Goal: Task Accomplishment & Management: Manage account settings

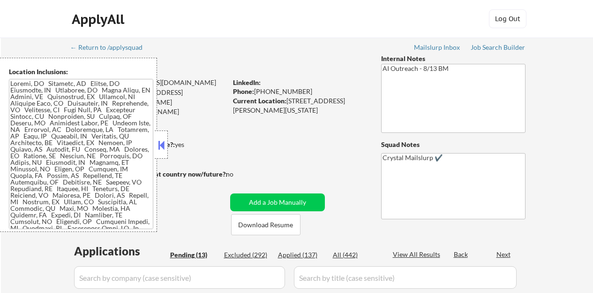
select select ""pending""
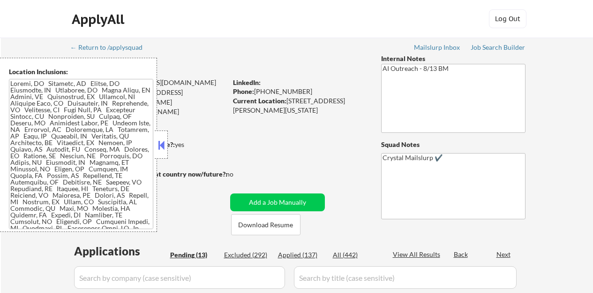
select select ""pending""
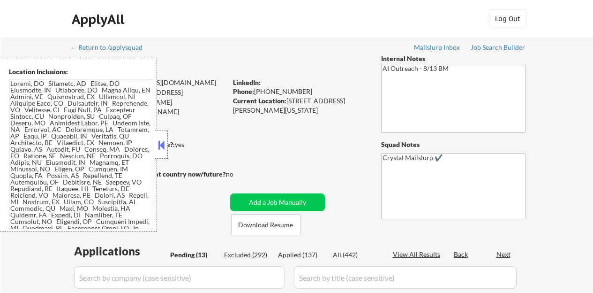
select select ""pending""
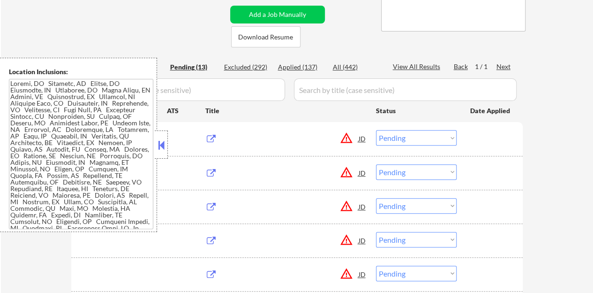
click at [159, 149] on button at bounding box center [161, 145] width 10 height 14
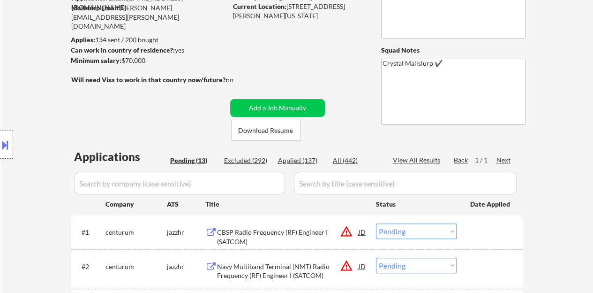
scroll to position [94, 0]
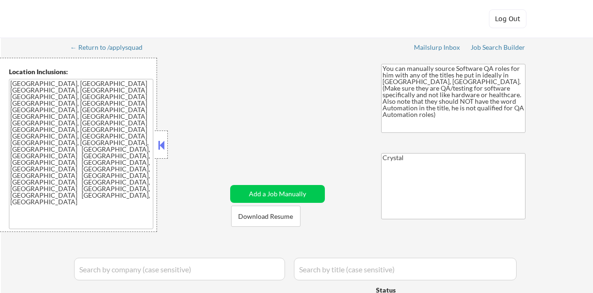
select select ""pending""
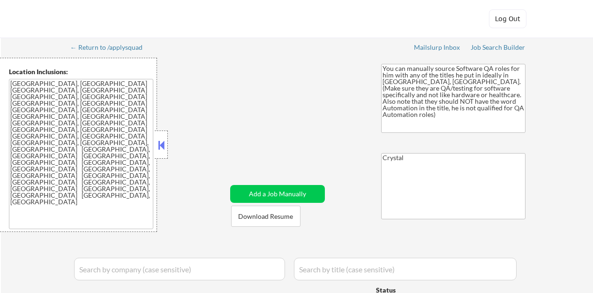
select select ""pending""
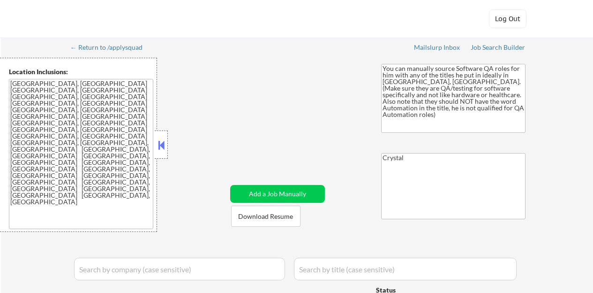
select select ""pending""
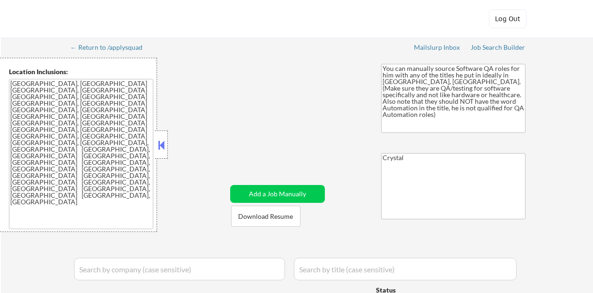
select select ""pending""
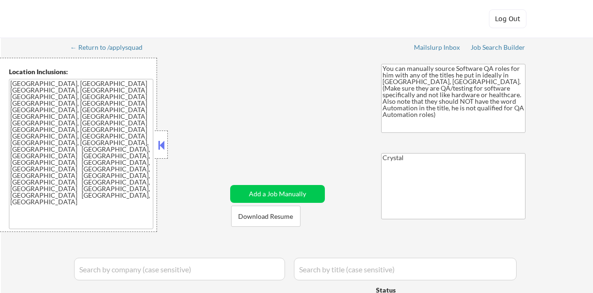
select select ""pending""
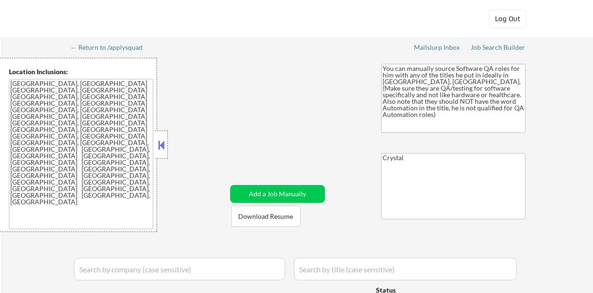
select select ""pending""
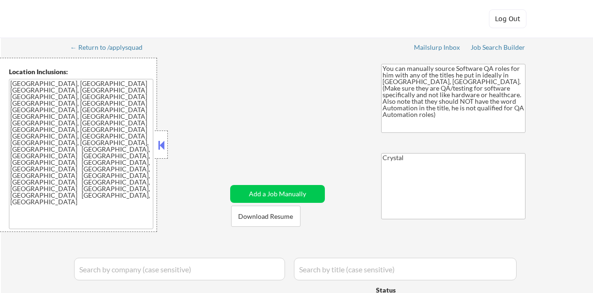
select select ""pending""
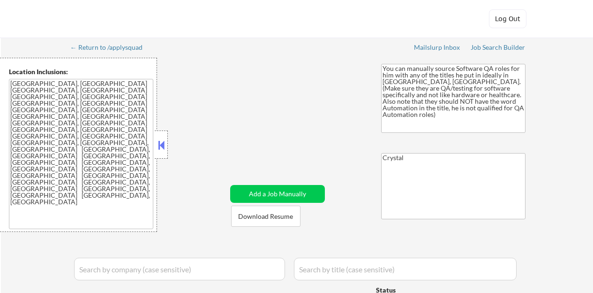
select select ""pending""
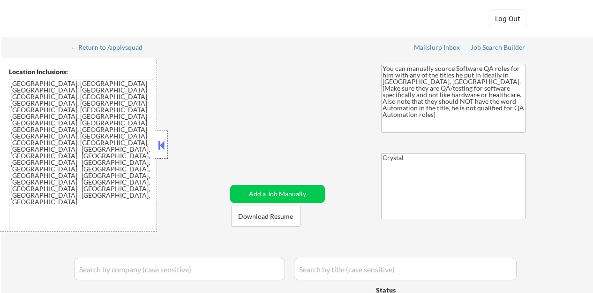
select select ""pending""
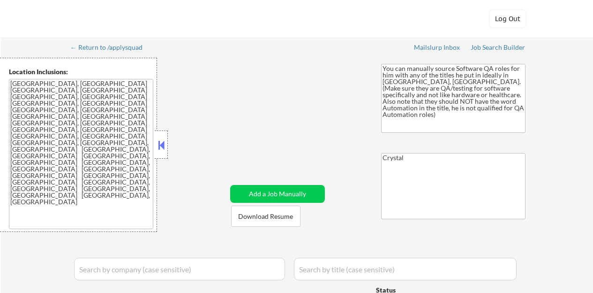
select select ""pending""
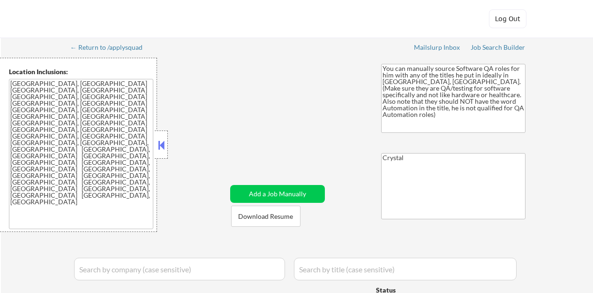
select select ""pending""
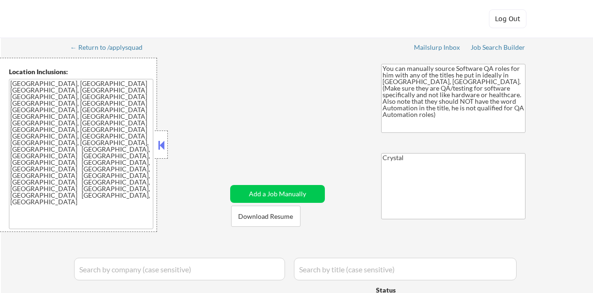
select select ""pending""
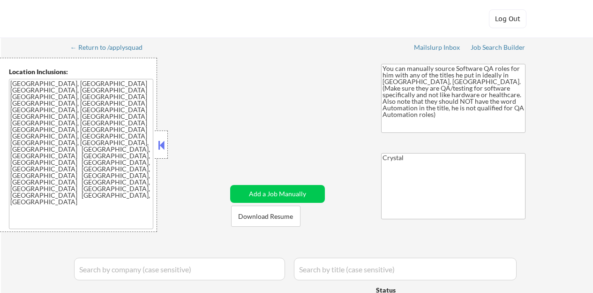
select select ""pending""
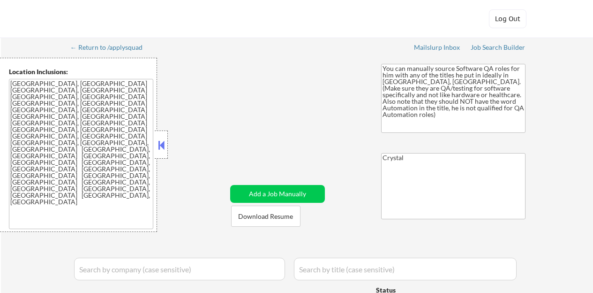
select select ""pending""
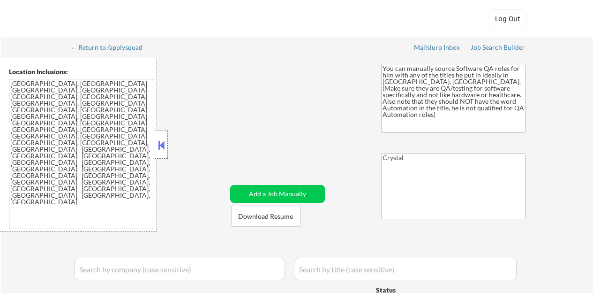
select select ""pending""
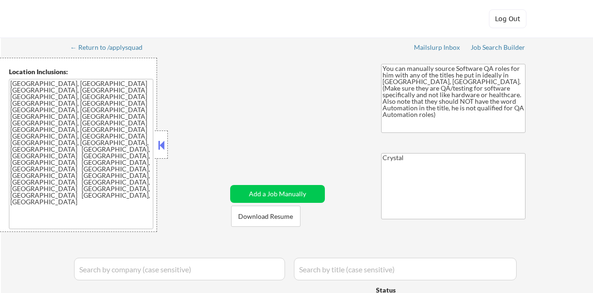
select select ""pending""
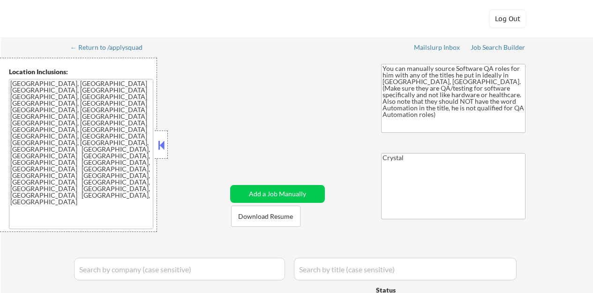
select select ""pending""
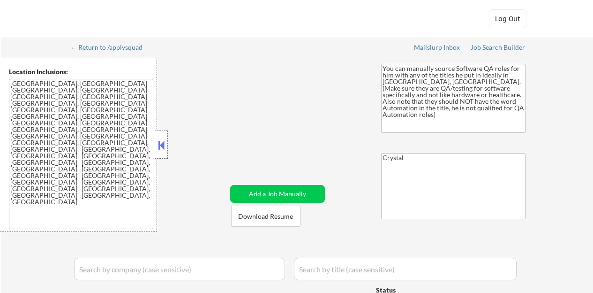
select select ""pending""
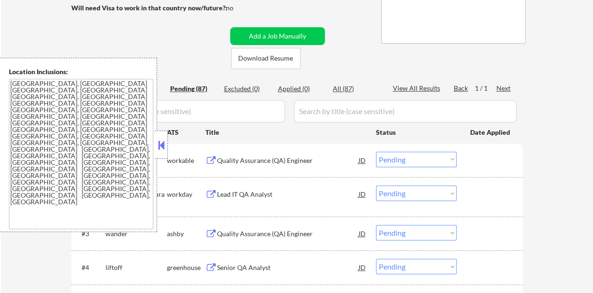
scroll to position [188, 0]
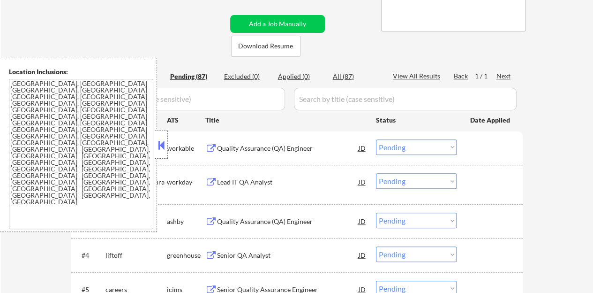
click at [159, 143] on button at bounding box center [161, 145] width 10 height 14
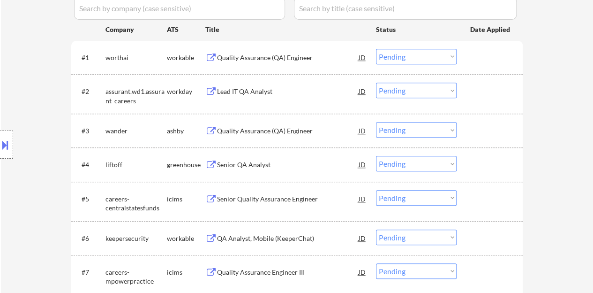
scroll to position [281, 0]
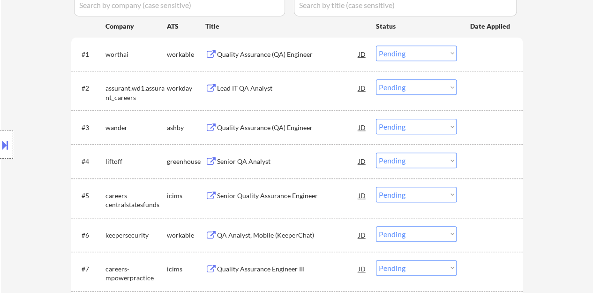
click at [238, 166] on div "Senior QA Analyst" at bounding box center [288, 161] width 142 height 9
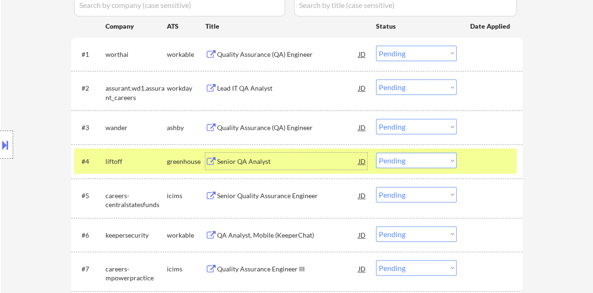
click at [436, 161] on select "Choose an option... Pending Applied Excluded (Questions) Excluded (Expired) Exc…" at bounding box center [416, 159] width 81 height 15
click at [376, 152] on select "Choose an option... Pending Applied Excluded (Questions) Excluded (Expired) Exc…" at bounding box center [416, 159] width 81 height 15
select select ""pending""
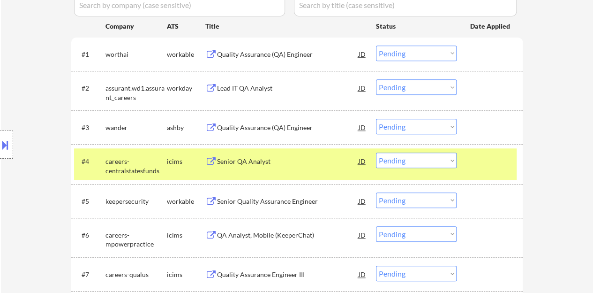
click at [482, 151] on div "#4 careers-centralstatesfunds icims Senior QA Analyst JD Choose an option... Pe…" at bounding box center [295, 163] width 443 height 31
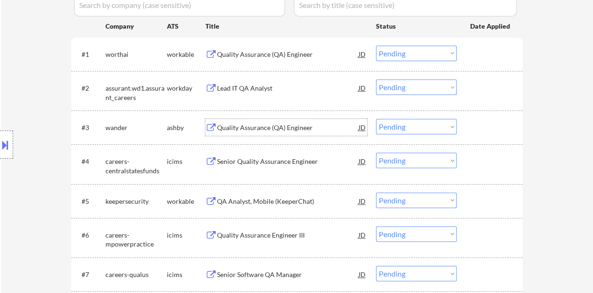
click at [286, 124] on div "Quality Assurance (QA) Engineer" at bounding box center [288, 127] width 142 height 9
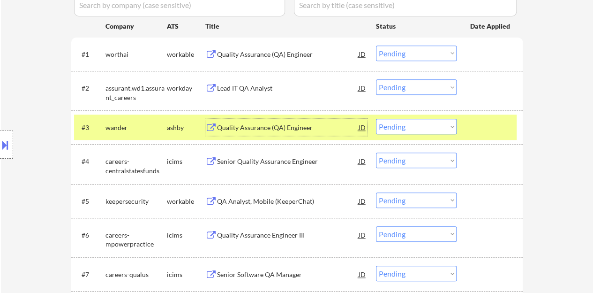
click at [0, 142] on button at bounding box center [5, 144] width 10 height 15
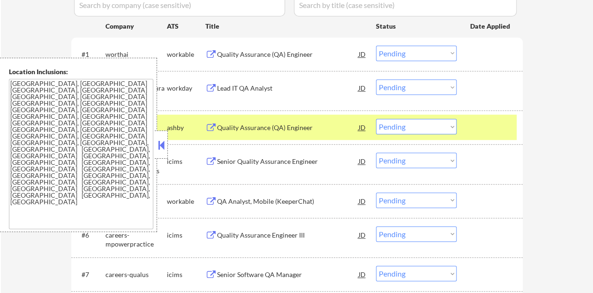
click at [157, 145] on button at bounding box center [161, 145] width 10 height 14
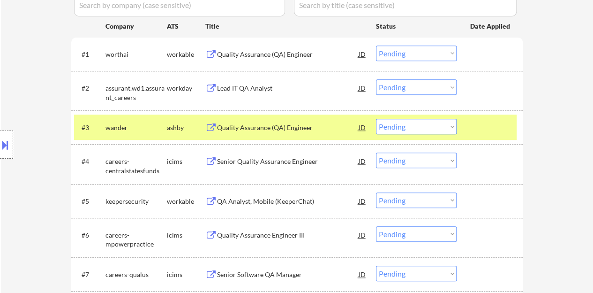
click at [402, 126] on select "Choose an option... Pending Applied Excluded (Questions) Excluded (Expired) Exc…" at bounding box center [416, 126] width 81 height 15
click at [376, 119] on select "Choose an option... Pending Applied Excluded (Questions) Excluded (Expired) Exc…" at bounding box center [416, 126] width 81 height 15
select select ""pending""
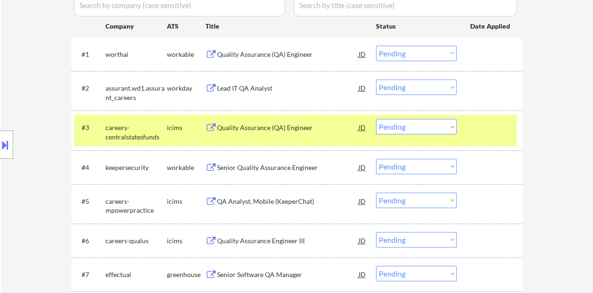
click at [473, 135] on div at bounding box center [490, 127] width 41 height 17
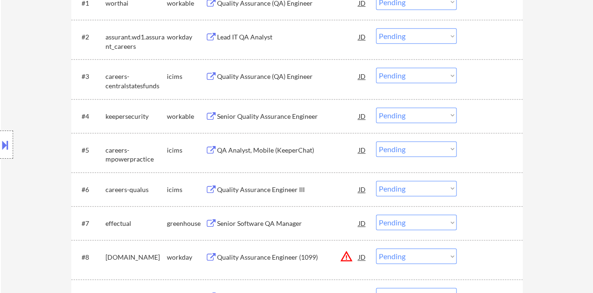
scroll to position [375, 0]
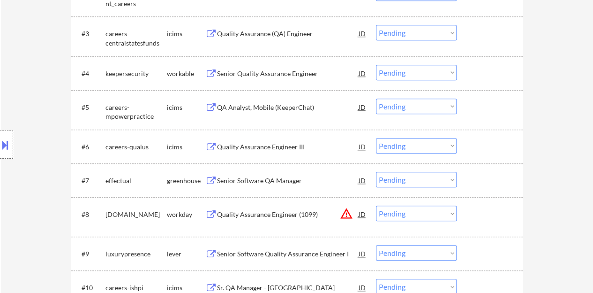
click at [247, 175] on div "Senior Software QA Manager" at bounding box center [288, 180] width 142 height 17
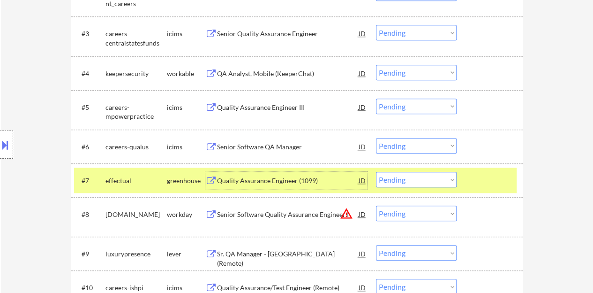
click at [386, 179] on select "Choose an option... Pending Applied Excluded (Questions) Excluded (Expired) Exc…" at bounding box center [416, 179] width 81 height 15
click at [376, 172] on select "Choose an option... Pending Applied Excluded (Questions) Excluded (Expired) Exc…" at bounding box center [416, 179] width 81 height 15
select select ""pending""
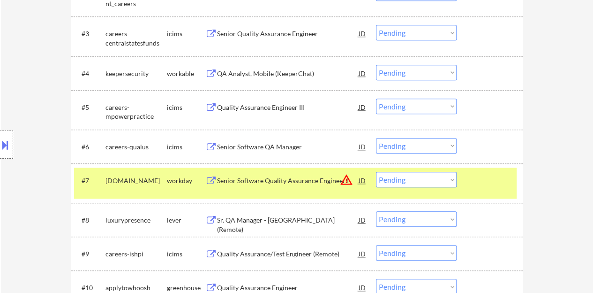
click at [484, 177] on div at bounding box center [490, 180] width 41 height 17
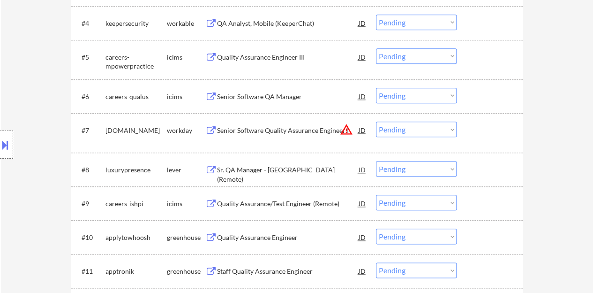
scroll to position [469, 0]
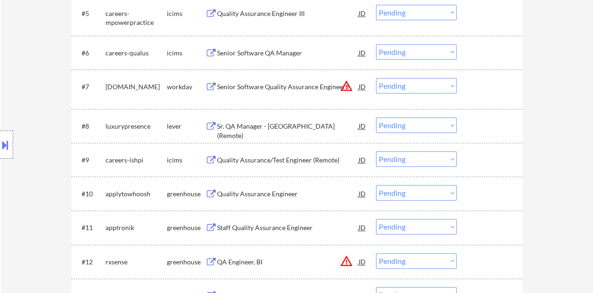
click at [274, 126] on div "Sr. QA Manager - [GEOGRAPHIC_DATA] (Remote)" at bounding box center [288, 130] width 142 height 18
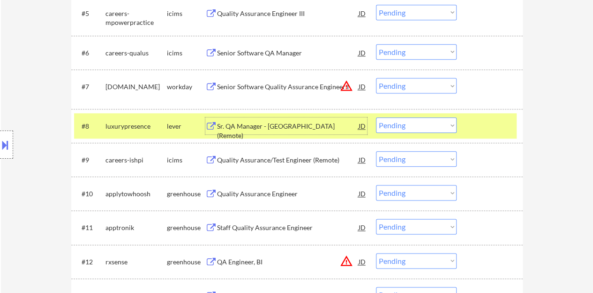
click at [413, 120] on select "Choose an option... Pending Applied Excluded (Questions) Excluded (Expired) Exc…" at bounding box center [416, 124] width 81 height 15
click at [376, 117] on select "Choose an option... Pending Applied Excluded (Questions) Excluded (Expired) Exc…" at bounding box center [416, 124] width 81 height 15
select select ""pending""
click at [487, 125] on div at bounding box center [490, 125] width 41 height 17
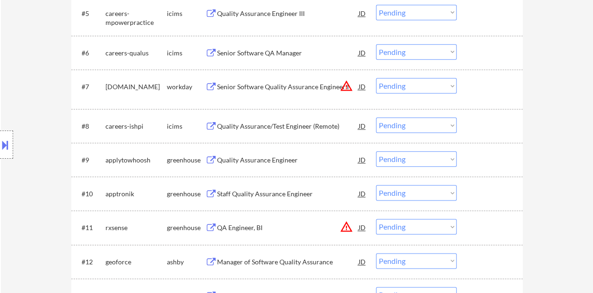
click at [260, 159] on div "Quality Assurance Engineer" at bounding box center [288, 159] width 142 height 9
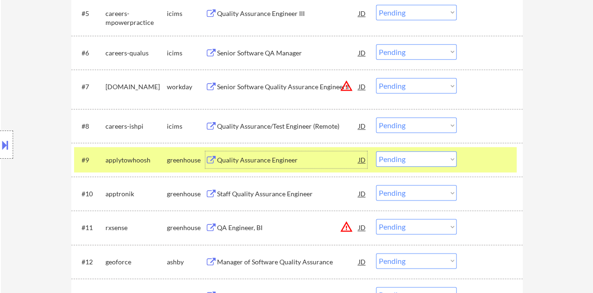
click at [396, 155] on select "Choose an option... Pending Applied Excluded (Questions) Excluded (Expired) Exc…" at bounding box center [416, 158] width 81 height 15
click at [376, 151] on select "Choose an option... Pending Applied Excluded (Questions) Excluded (Expired) Exc…" at bounding box center [416, 158] width 81 height 15
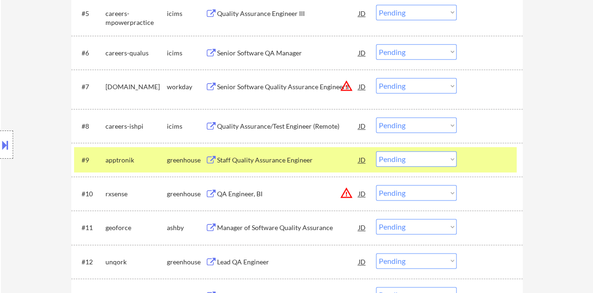
click at [266, 157] on div "Staff Quality Assurance Engineer" at bounding box center [288, 159] width 142 height 9
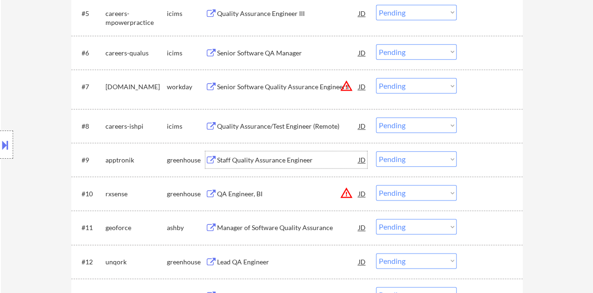
click at [488, 122] on div at bounding box center [490, 125] width 41 height 17
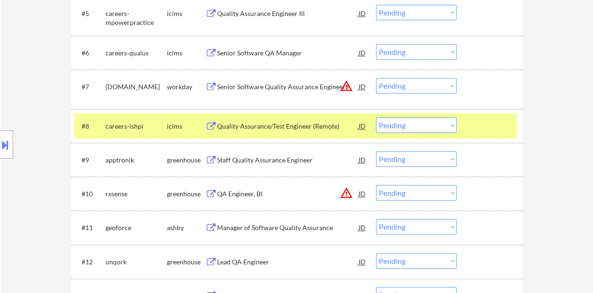
click at [488, 122] on div at bounding box center [490, 125] width 41 height 17
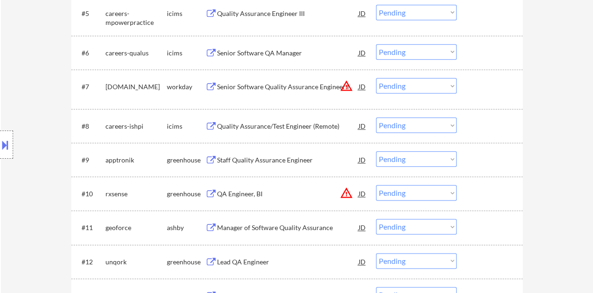
click at [474, 154] on div at bounding box center [490, 159] width 41 height 17
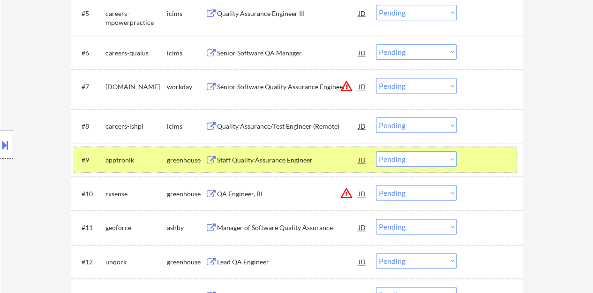
click at [0, 150] on button at bounding box center [5, 144] width 10 height 15
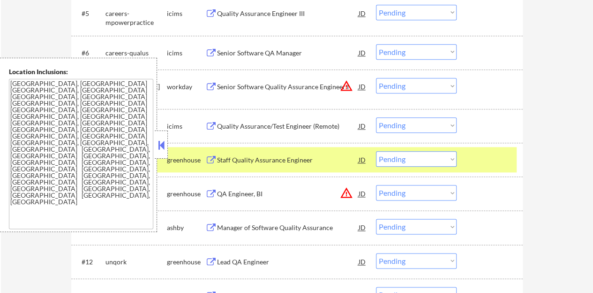
click at [26, 117] on textarea "[GEOGRAPHIC_DATA], [GEOGRAPHIC_DATA] [GEOGRAPHIC_DATA], [GEOGRAPHIC_DATA] [GEOG…" at bounding box center [81, 154] width 144 height 150
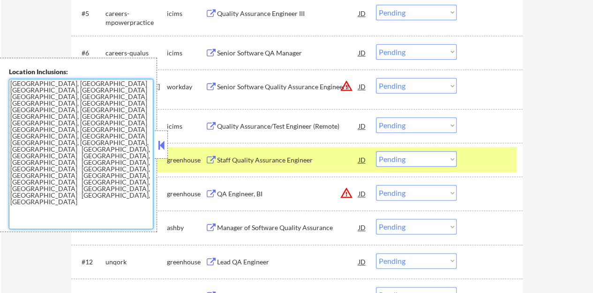
click at [166, 147] on button at bounding box center [161, 145] width 10 height 14
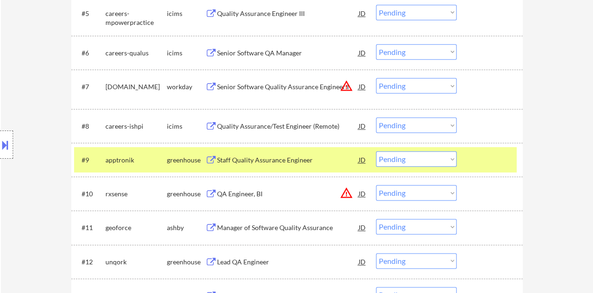
click at [33, 61] on div "Location Inclusions: [GEOGRAPHIC_DATA], [GEOGRAPHIC_DATA] [GEOGRAPHIC_DATA], [G…" at bounding box center [84, 145] width 168 height 174
click at [444, 149] on div "#9 apptronik greenhouse Staff Quality Assurance Engineer JD warning_amber Choos…" at bounding box center [295, 159] width 443 height 25
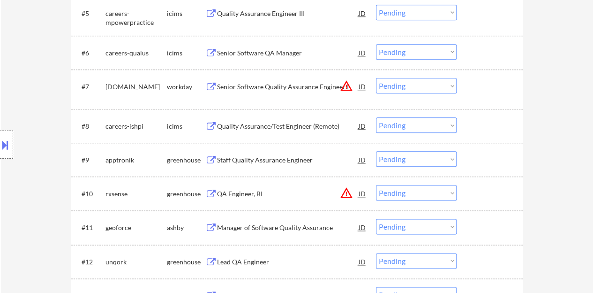
click at [441, 156] on select "Choose an option... Pending Applied Excluded (Questions) Excluded (Expired) Exc…" at bounding box center [416, 158] width 81 height 15
click at [376, 151] on select "Choose an option... Pending Applied Excluded (Questions) Excluded (Expired) Exc…" at bounding box center [416, 158] width 81 height 15
select select ""pending""
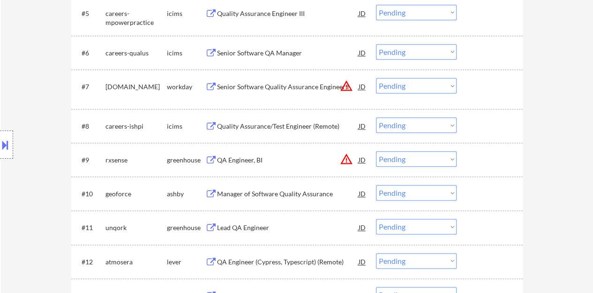
scroll to position [516, 0]
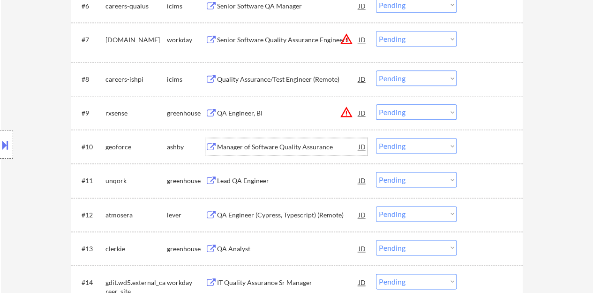
click at [272, 146] on div "Manager of Software Quality Assurance" at bounding box center [288, 146] width 142 height 9
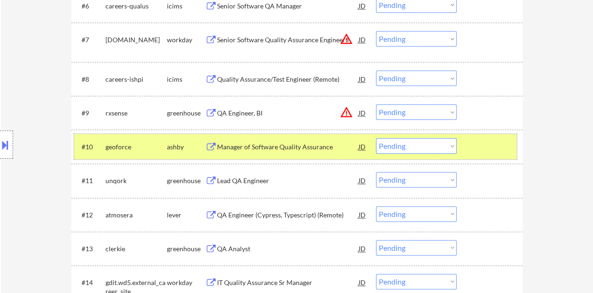
click at [498, 151] on div at bounding box center [490, 146] width 41 height 17
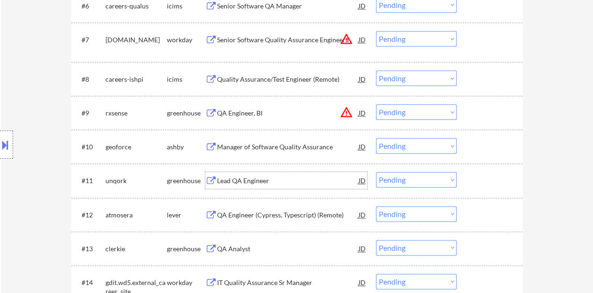
click at [242, 180] on div "Lead QA Engineer" at bounding box center [288, 180] width 142 height 9
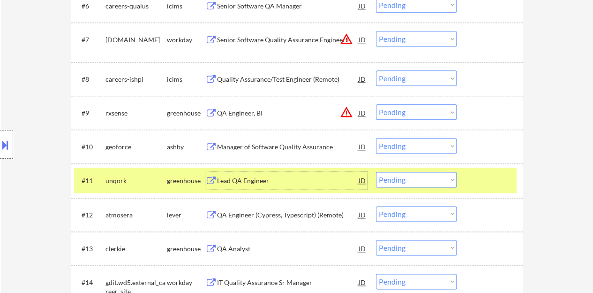
click at [427, 181] on select "Choose an option... Pending Applied Excluded (Questions) Excluded (Expired) Exc…" at bounding box center [416, 179] width 81 height 15
click at [376, 172] on select "Choose an option... Pending Applied Excluded (Questions) Excluded (Expired) Exc…" at bounding box center [416, 179] width 81 height 15
select select ""pending""
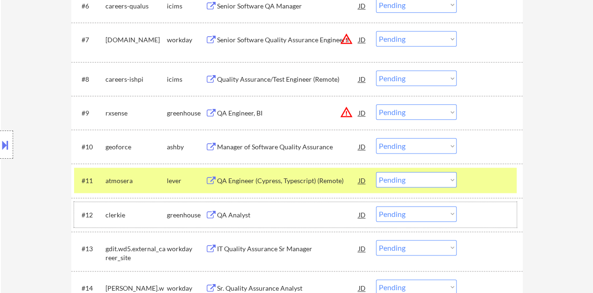
click at [481, 206] on div at bounding box center [490, 214] width 41 height 17
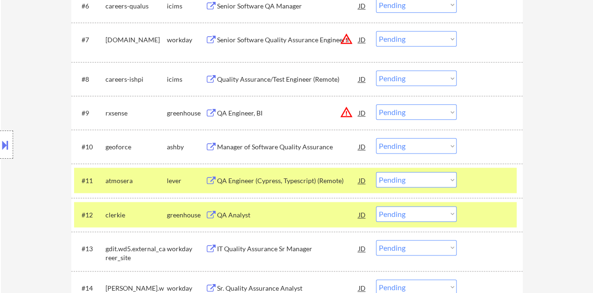
click at [479, 188] on div at bounding box center [490, 180] width 41 height 17
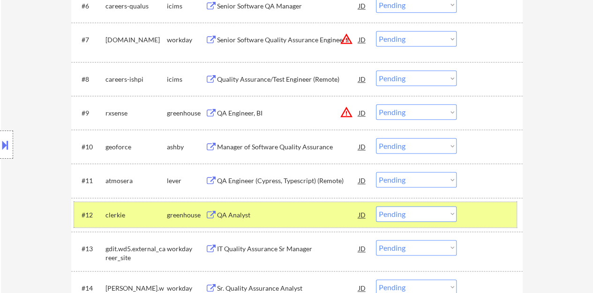
click at [482, 212] on div at bounding box center [490, 214] width 41 height 17
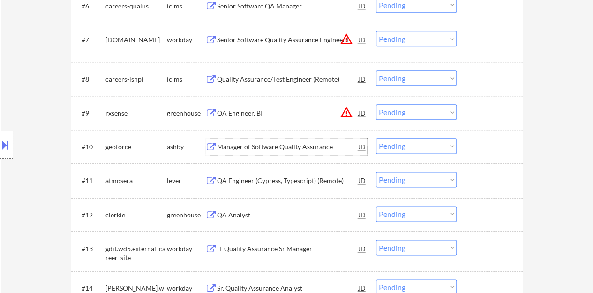
click at [300, 144] on div "Manager of Software Quality Assurance" at bounding box center [288, 146] width 142 height 9
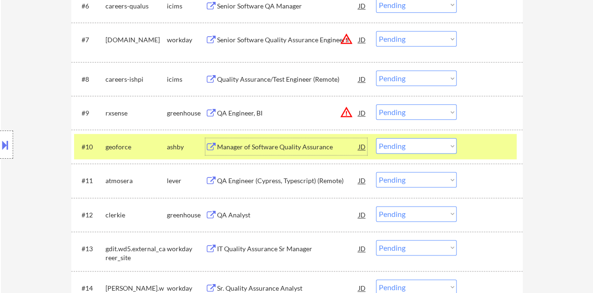
click at [0, 140] on button at bounding box center [5, 144] width 10 height 15
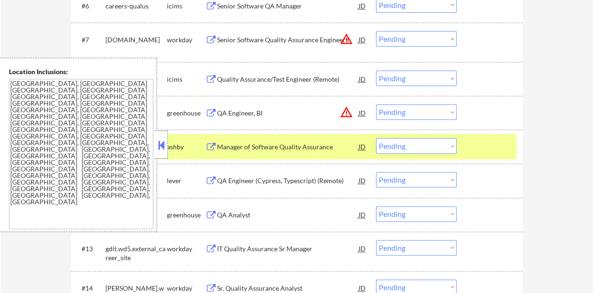
click at [160, 141] on button at bounding box center [161, 145] width 10 height 14
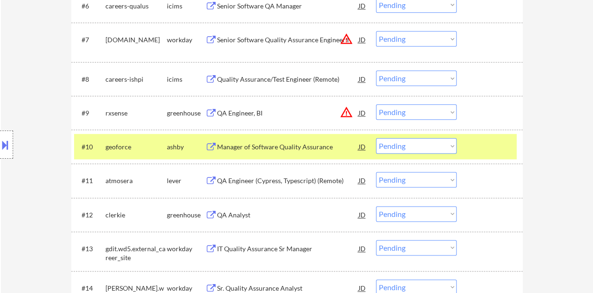
click at [414, 149] on select "Choose an option... Pending Applied Excluded (Questions) Excluded (Expired) Exc…" at bounding box center [416, 145] width 81 height 15
click at [376, 138] on select "Choose an option... Pending Applied Excluded (Questions) Excluded (Expired) Exc…" at bounding box center [416, 145] width 81 height 15
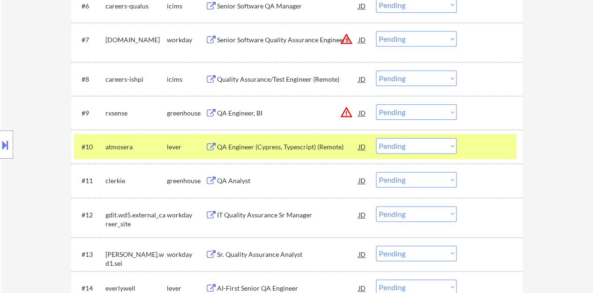
click at [315, 144] on div "QA Engineer (Cypress, Typescript) (Remote)" at bounding box center [288, 146] width 142 height 9
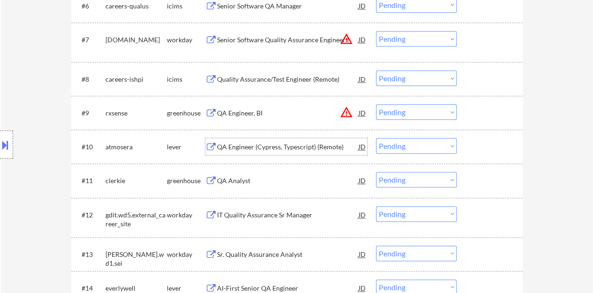
click at [504, 147] on div at bounding box center [490, 146] width 41 height 17
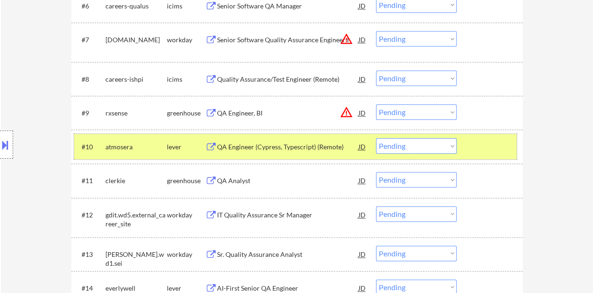
click at [422, 146] on select "Choose an option... Pending Applied Excluded (Questions) Excluded (Expired) Exc…" at bounding box center [416, 145] width 81 height 15
click at [376, 138] on select "Choose an option... Pending Applied Excluded (Questions) Excluded (Expired) Exc…" at bounding box center [416, 145] width 81 height 15
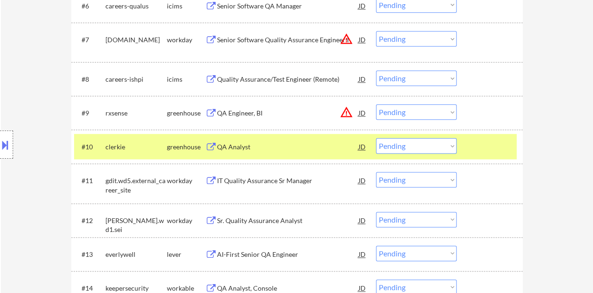
click at [237, 150] on div "QA Analyst" at bounding box center [288, 146] width 142 height 9
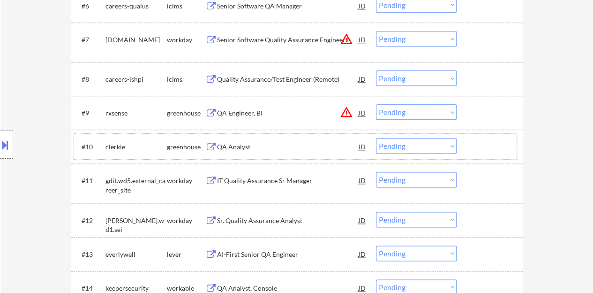
click at [482, 149] on div at bounding box center [490, 146] width 41 height 17
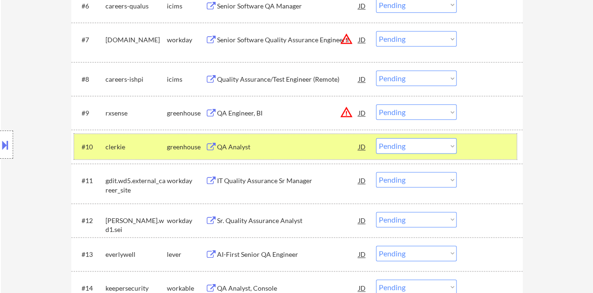
click at [426, 145] on select "Choose an option... Pending Applied Excluded (Questions) Excluded (Expired) Exc…" at bounding box center [416, 145] width 81 height 15
click at [376, 138] on select "Choose an option... Pending Applied Excluded (Questions) Excluded (Expired) Exc…" at bounding box center [416, 145] width 81 height 15
select select ""pending""
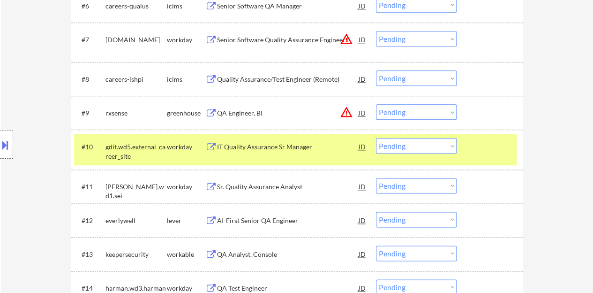
click at [482, 148] on div at bounding box center [490, 146] width 41 height 17
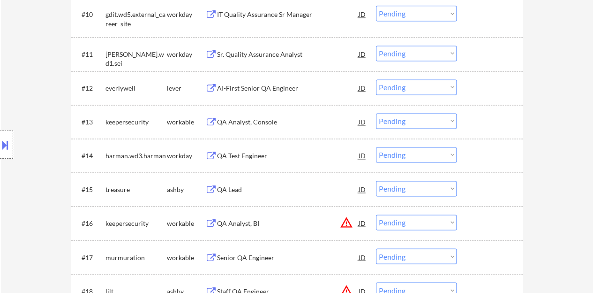
scroll to position [656, 0]
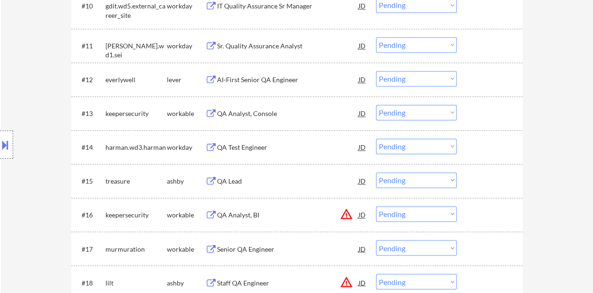
click at [245, 185] on div "QA Lead" at bounding box center [288, 180] width 142 height 9
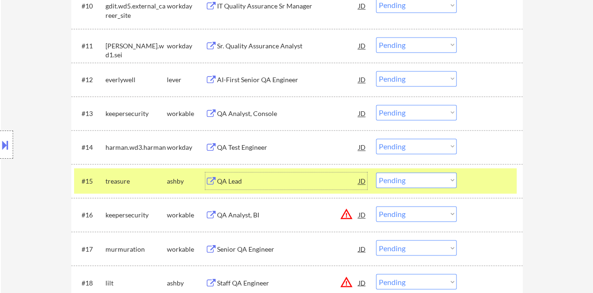
click at [416, 180] on select "Choose an option... Pending Applied Excluded (Questions) Excluded (Expired) Exc…" at bounding box center [416, 179] width 81 height 15
click at [376, 172] on select "Choose an option... Pending Applied Excluded (Questions) Excluded (Expired) Exc…" at bounding box center [416, 179] width 81 height 15
select select ""pending""
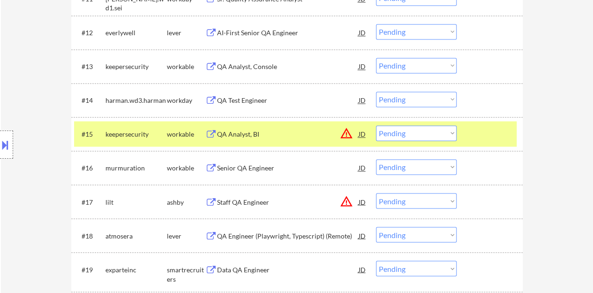
scroll to position [750, 0]
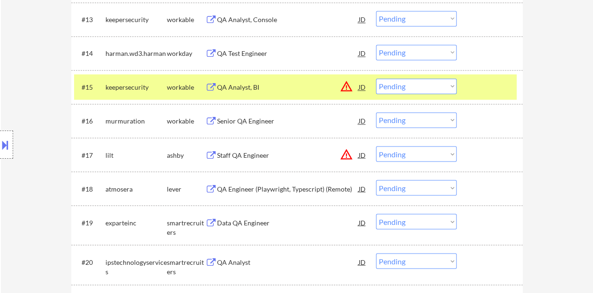
click at [483, 84] on div at bounding box center [490, 86] width 41 height 17
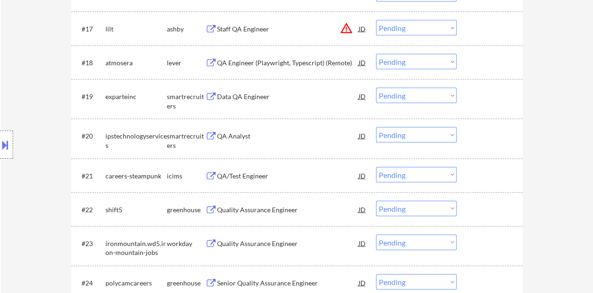
scroll to position [891, 0]
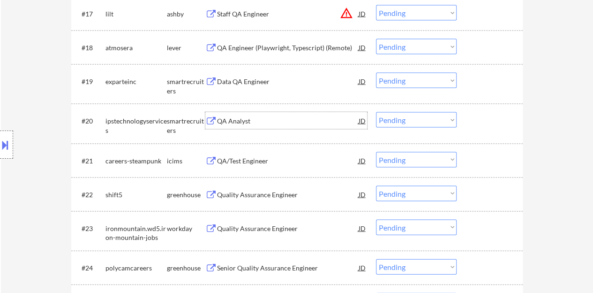
click at [241, 115] on div "QA Analyst" at bounding box center [288, 120] width 142 height 17
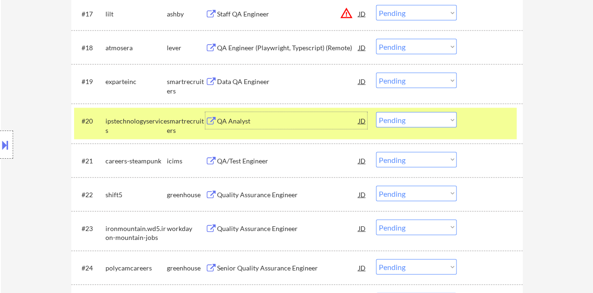
click at [409, 112] on select "Choose an option... Pending Applied Excluded (Questions) Excluded (Expired) Exc…" at bounding box center [416, 119] width 81 height 15
click at [376, 112] on select "Choose an option... Pending Applied Excluded (Questions) Excluded (Expired) Exc…" at bounding box center [416, 119] width 81 height 15
select select ""pending""
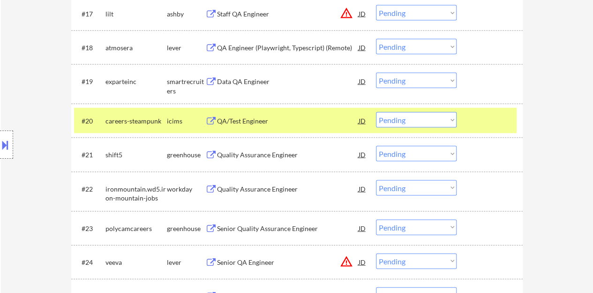
click at [489, 120] on div at bounding box center [490, 120] width 41 height 17
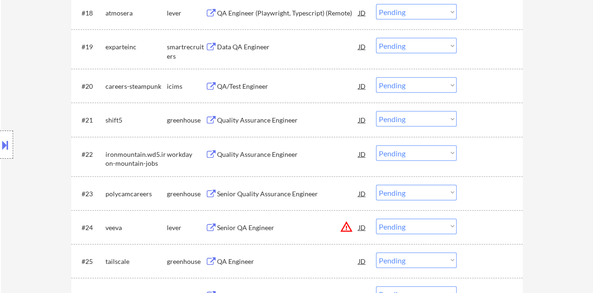
scroll to position [938, 0]
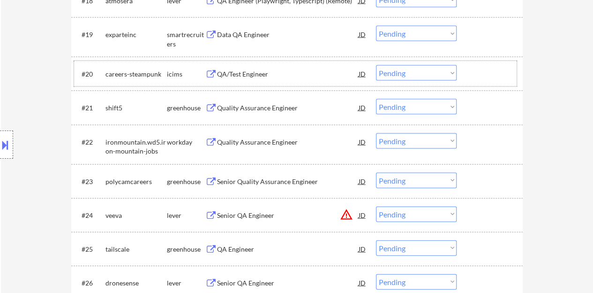
click at [248, 104] on div "Quality Assurance Engineer" at bounding box center [288, 107] width 142 height 9
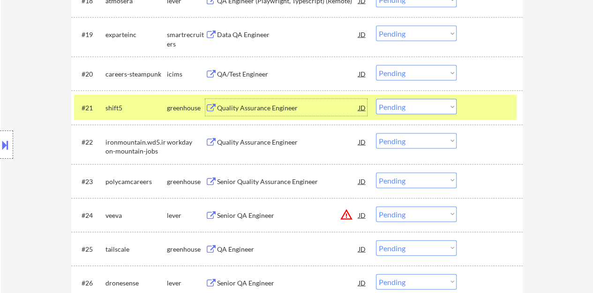
click at [412, 108] on select "Choose an option... Pending Applied Excluded (Questions) Excluded (Expired) Exc…" at bounding box center [416, 106] width 81 height 15
click at [376, 99] on select "Choose an option... Pending Applied Excluded (Questions) Excluded (Expired) Exc…" at bounding box center [416, 106] width 81 height 15
select select ""pending""
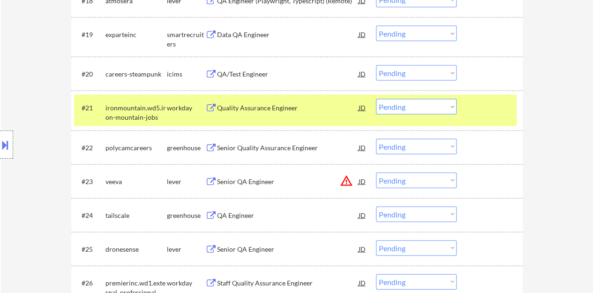
click at [501, 105] on div at bounding box center [490, 107] width 41 height 17
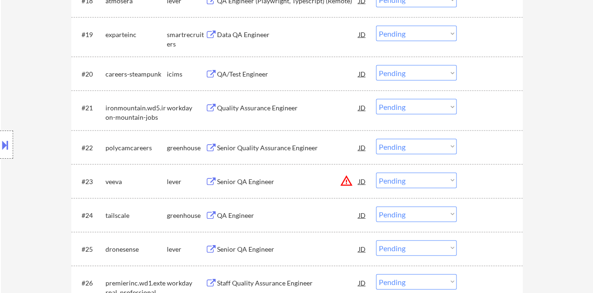
click at [297, 146] on div "Senior Quality Assurance Engineer" at bounding box center [288, 147] width 142 height 9
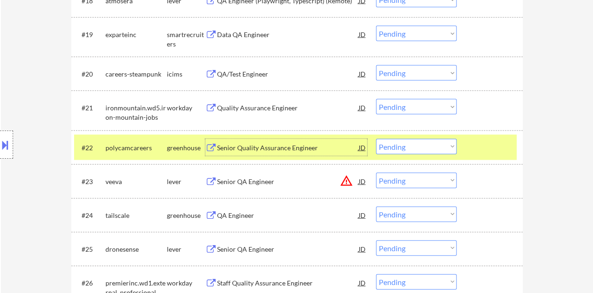
click at [435, 148] on select "Choose an option... Pending Applied Excluded (Questions) Excluded (Expired) Exc…" at bounding box center [416, 146] width 81 height 15
click at [376, 139] on select "Choose an option... Pending Applied Excluded (Questions) Excluded (Expired) Exc…" at bounding box center [416, 146] width 81 height 15
select select ""pending""
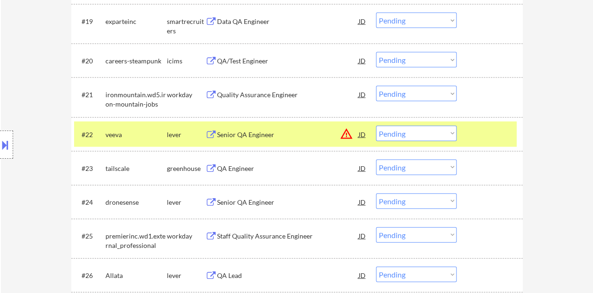
scroll to position [985, 0]
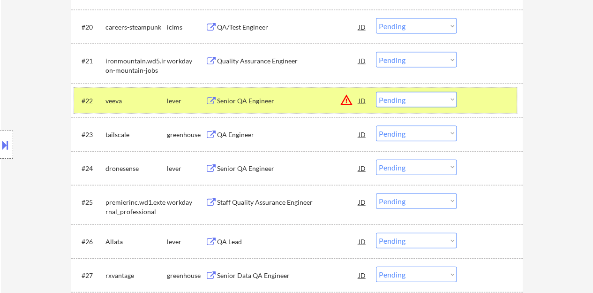
click at [486, 102] on div at bounding box center [490, 100] width 41 height 17
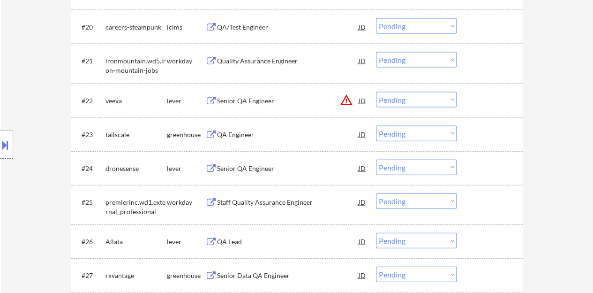
click at [225, 135] on div "QA Engineer" at bounding box center [288, 134] width 142 height 9
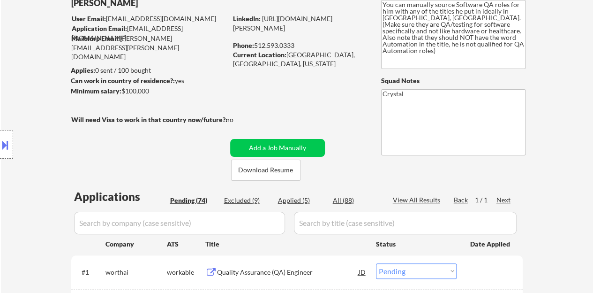
scroll to position [0, 0]
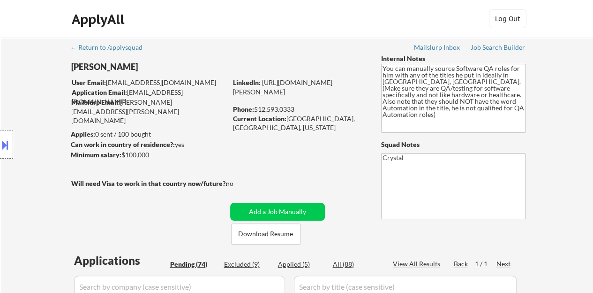
drag, startPoint x: 313, startPoint y: 90, endPoint x: 271, endPoint y: 140, distance: 64.9
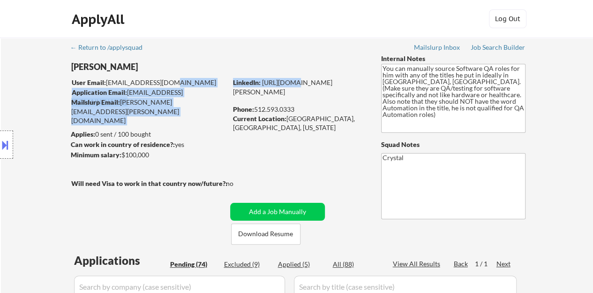
drag, startPoint x: 223, startPoint y: 87, endPoint x: 274, endPoint y: 98, distance: 52.3
click at [265, 95] on div "[PERSON_NAME] User Email: [EMAIL_ADDRESS][DOMAIN_NAME] Application Email: [EMAI…" at bounding box center [224, 149] width 307 height 190
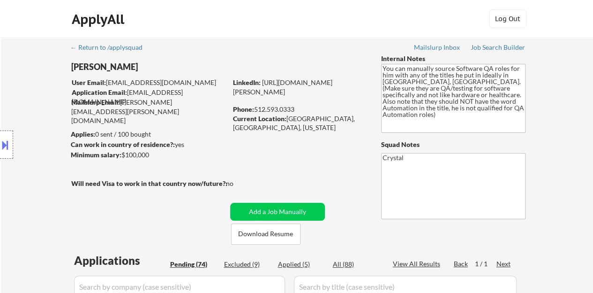
drag, startPoint x: 295, startPoint y: 100, endPoint x: 234, endPoint y: 95, distance: 61.6
click at [234, 95] on div "LinkedIn: [URL][DOMAIN_NAME][PERSON_NAME]" at bounding box center [300, 87] width 134 height 18
copy link "[URL][DOMAIN_NAME][PERSON_NAME]"
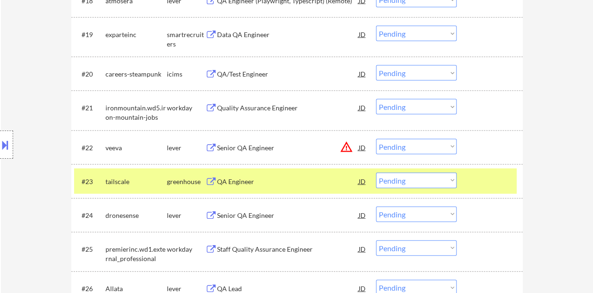
scroll to position [985, 0]
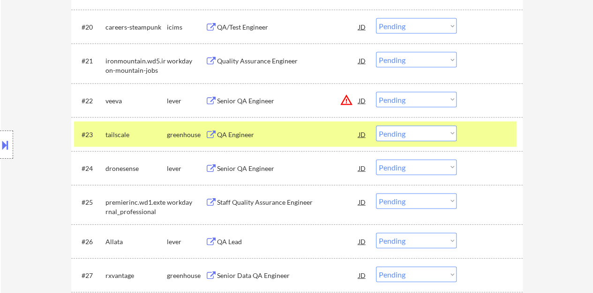
click at [384, 136] on select "Choose an option... Pending Applied Excluded (Questions) Excluded (Expired) Exc…" at bounding box center [416, 133] width 81 height 15
click at [376, 126] on select "Choose an option... Pending Applied Excluded (Questions) Excluded (Expired) Exc…" at bounding box center [416, 133] width 81 height 15
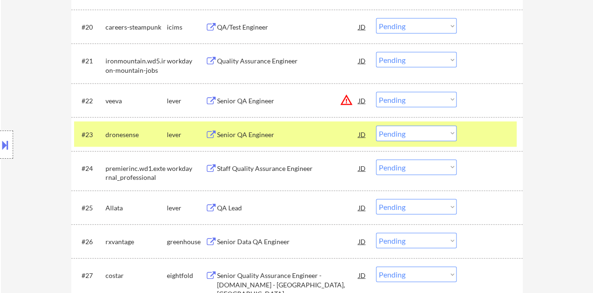
click at [248, 137] on div "Senior QA Engineer" at bounding box center [288, 134] width 142 height 9
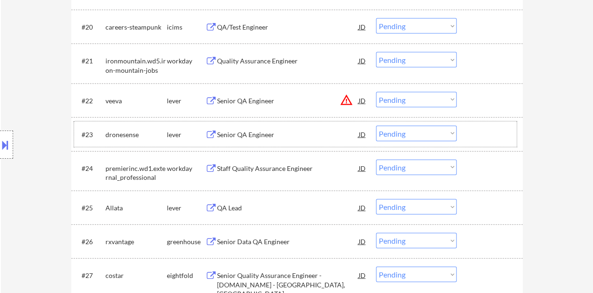
click at [465, 134] on div "#23 dronesense lever Senior QA Engineer JD warning_amber Choose an option... Pe…" at bounding box center [295, 133] width 443 height 25
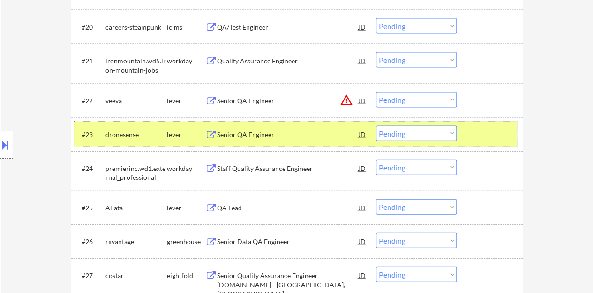
click at [399, 135] on select "Choose an option... Pending Applied Excluded (Questions) Excluded (Expired) Exc…" at bounding box center [416, 133] width 81 height 15
click at [376, 126] on select "Choose an option... Pending Applied Excluded (Questions) Excluded (Expired) Exc…" at bounding box center [416, 133] width 81 height 15
select select ""pending""
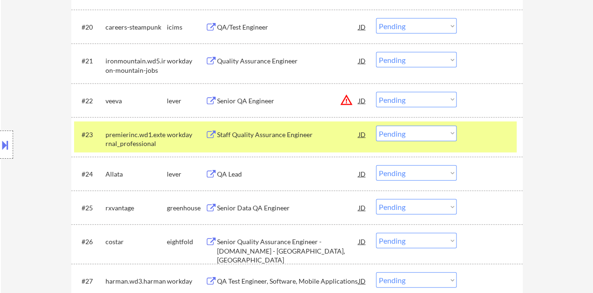
click at [489, 139] on div at bounding box center [490, 134] width 41 height 17
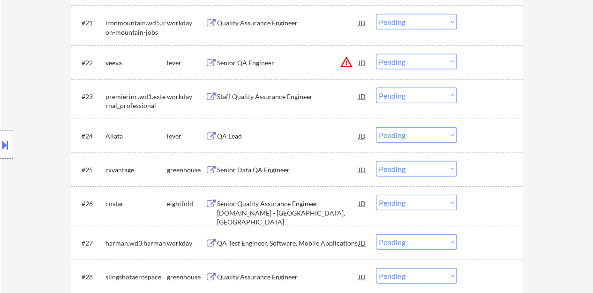
scroll to position [1031, 0]
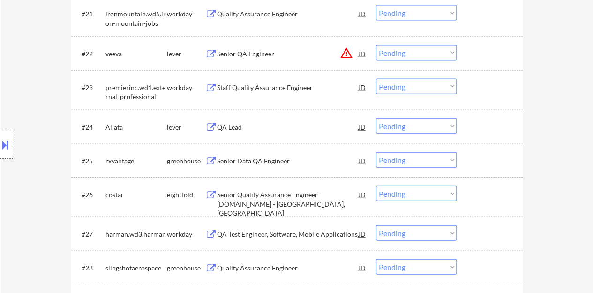
click at [225, 127] on div "QA Lead" at bounding box center [288, 126] width 142 height 9
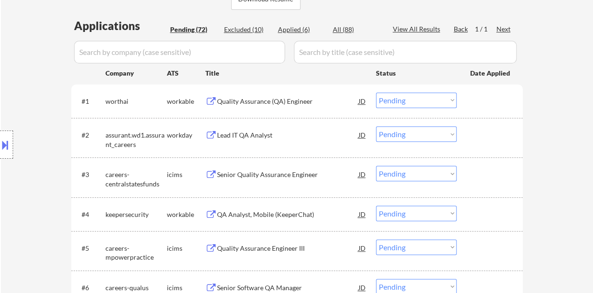
scroll to position [47, 0]
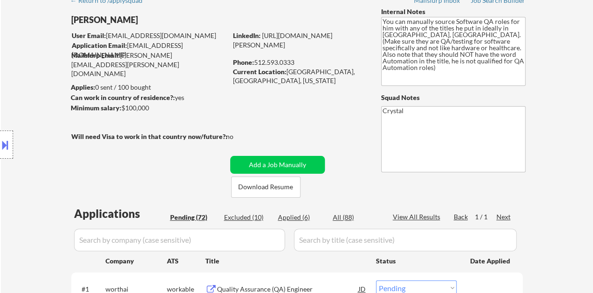
drag, startPoint x: 299, startPoint y: 54, endPoint x: 229, endPoint y: 44, distance: 70.7
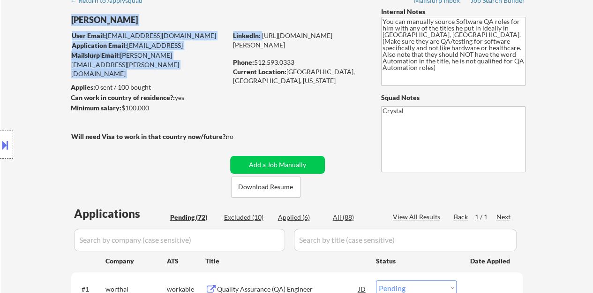
drag, startPoint x: 230, startPoint y: 44, endPoint x: 234, endPoint y: 46, distance: 4.8
click at [213, 36] on div "User Email: [EMAIL_ADDRESS][DOMAIN_NAME]" at bounding box center [149, 35] width 155 height 9
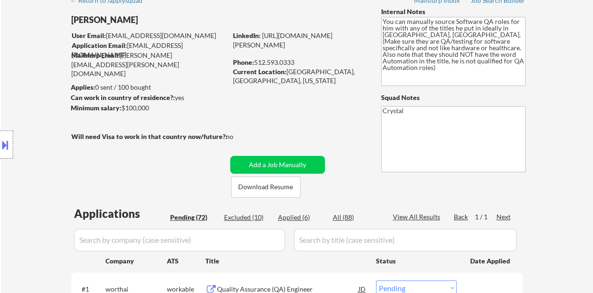
drag, startPoint x: 295, startPoint y: 53, endPoint x: 233, endPoint y: 45, distance: 63.4
click at [233, 45] on div "LinkedIn: [URL][DOMAIN_NAME][PERSON_NAME]" at bounding box center [300, 40] width 134 height 18
copy link "[URL][DOMAIN_NAME][PERSON_NAME]"
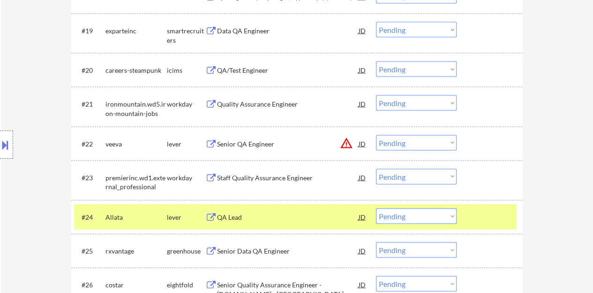
scroll to position [1078, 0]
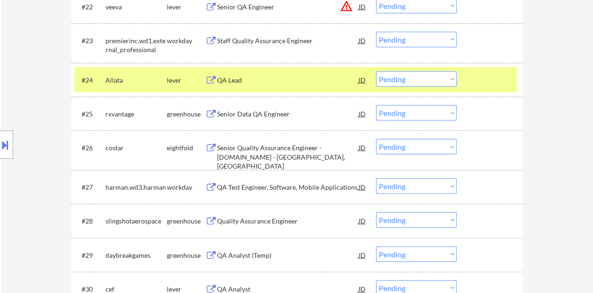
click at [438, 80] on select "Choose an option... Pending Applied Excluded (Questions) Excluded (Expired) Exc…" at bounding box center [416, 78] width 81 height 15
click at [376, 71] on select "Choose an option... Pending Applied Excluded (Questions) Excluded (Expired) Exc…" at bounding box center [416, 78] width 81 height 15
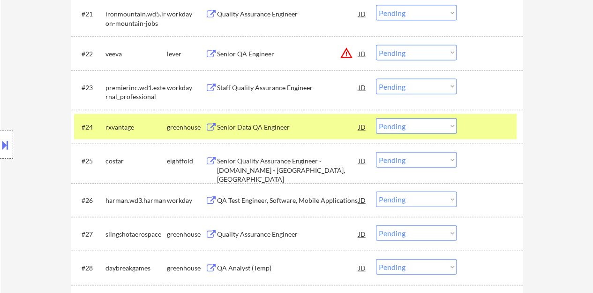
scroll to position [985, 0]
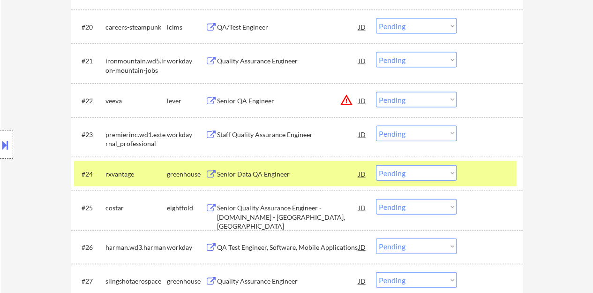
click at [274, 176] on div "Senior Data QA Engineer" at bounding box center [288, 173] width 142 height 9
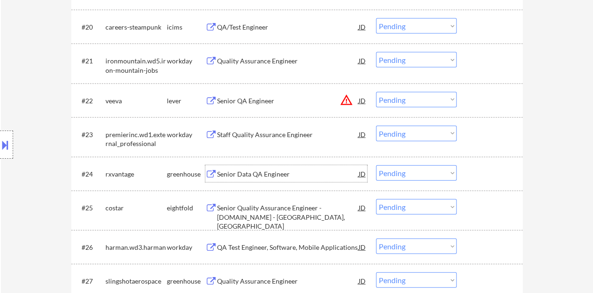
click at [511, 176] on div at bounding box center [490, 173] width 41 height 17
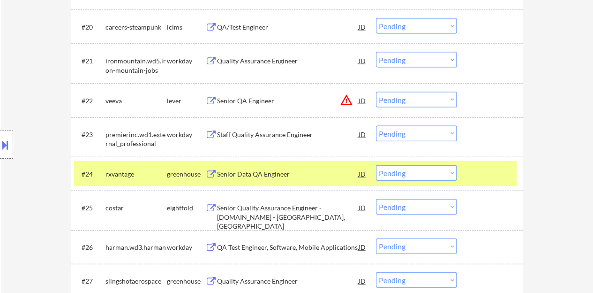
click at [418, 170] on select "Choose an option... Pending Applied Excluded (Questions) Excluded (Expired) Exc…" at bounding box center [416, 172] width 81 height 15
click at [376, 165] on select "Choose an option... Pending Applied Excluded (Questions) Excluded (Expired) Exc…" at bounding box center [416, 172] width 81 height 15
select select ""pending""
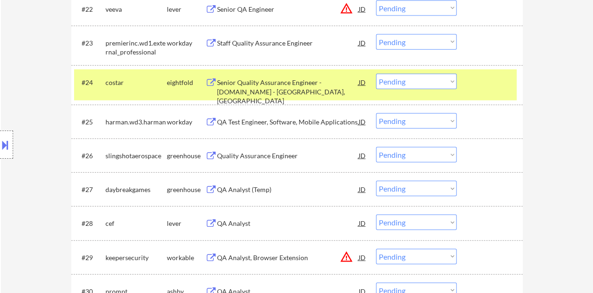
scroll to position [1078, 0]
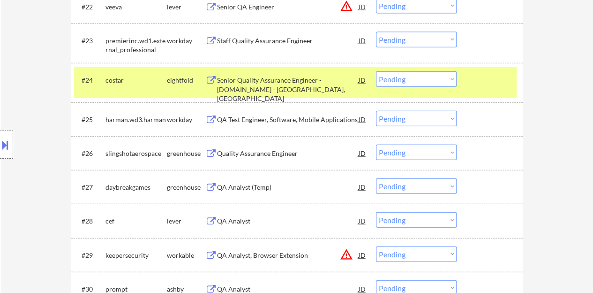
click at [502, 83] on div at bounding box center [490, 79] width 41 height 17
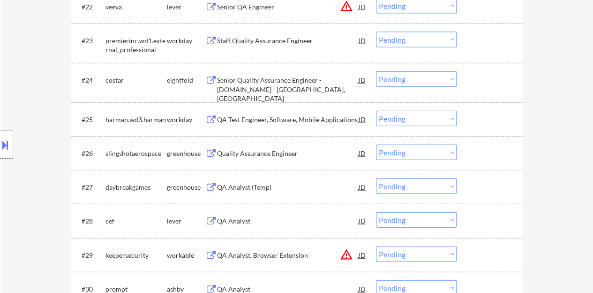
scroll to position [1125, 0]
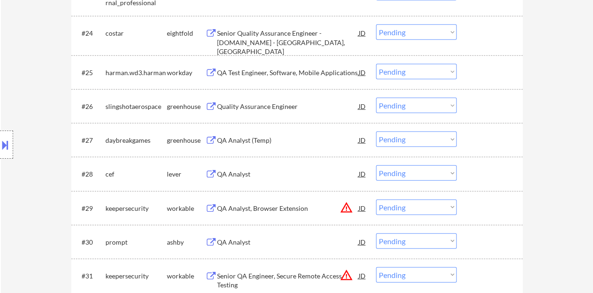
click at [262, 102] on div "Quality Assurance Engineer" at bounding box center [288, 106] width 142 height 9
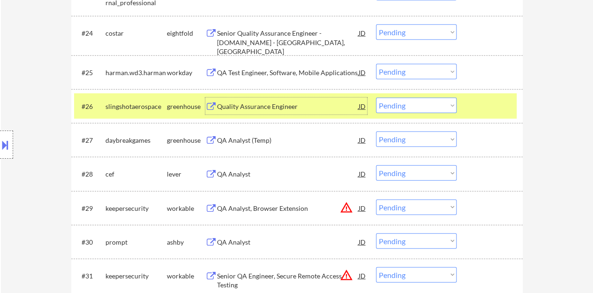
click at [439, 106] on select "Choose an option... Pending Applied Excluded (Questions) Excluded (Expired) Exc…" at bounding box center [416, 105] width 81 height 15
click at [376, 98] on select "Choose an option... Pending Applied Excluded (Questions) Excluded (Expired) Exc…" at bounding box center [416, 105] width 81 height 15
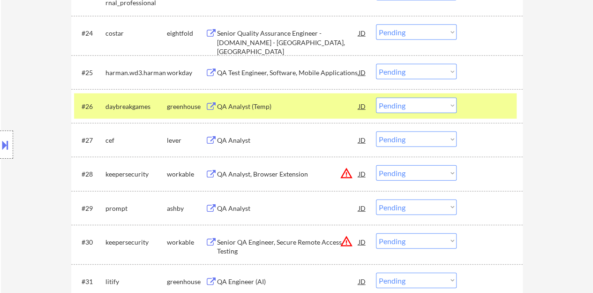
click at [412, 102] on select "Choose an option... Pending Applied Excluded (Questions) Excluded (Expired) Exc…" at bounding box center [416, 105] width 81 height 15
click at [376, 98] on select "Choose an option... Pending Applied Excluded (Questions) Excluded (Expired) Exc…" at bounding box center [416, 105] width 81 height 15
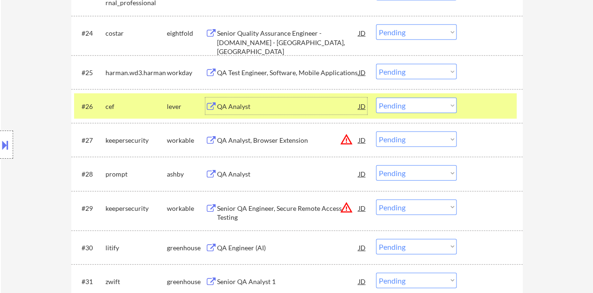
click at [243, 102] on div "QA Analyst" at bounding box center [288, 106] width 142 height 9
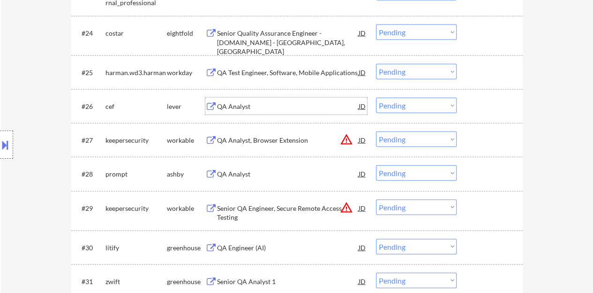
click at [477, 107] on div at bounding box center [490, 106] width 41 height 17
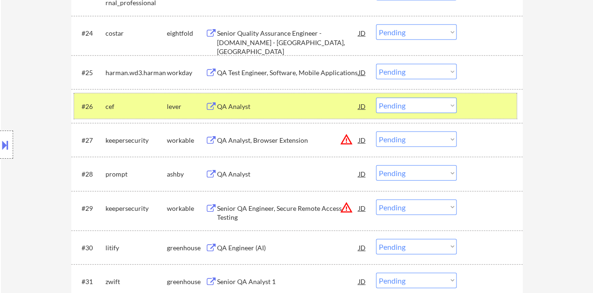
click at [419, 105] on select "Choose an option... Pending Applied Excluded (Questions) Excluded (Expired) Exc…" at bounding box center [416, 105] width 81 height 15
click at [376, 98] on select "Choose an option... Pending Applied Excluded (Questions) Excluded (Expired) Exc…" at bounding box center [416, 105] width 81 height 15
select select ""pending""
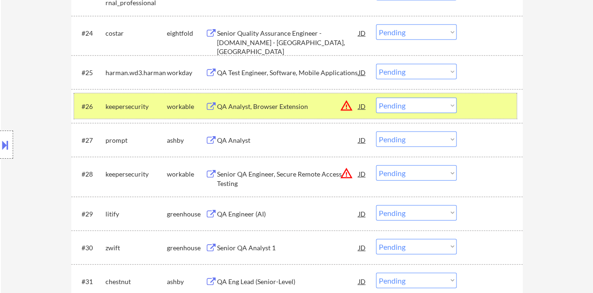
click at [507, 108] on div at bounding box center [490, 106] width 41 height 17
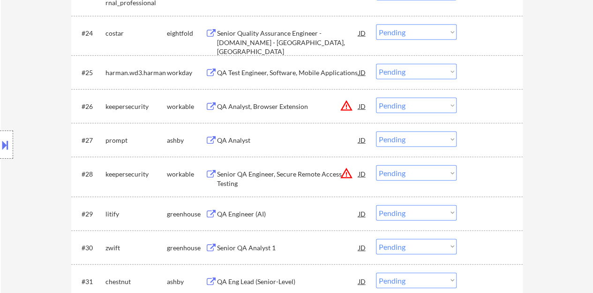
click at [240, 141] on div "QA Analyst" at bounding box center [288, 139] width 142 height 9
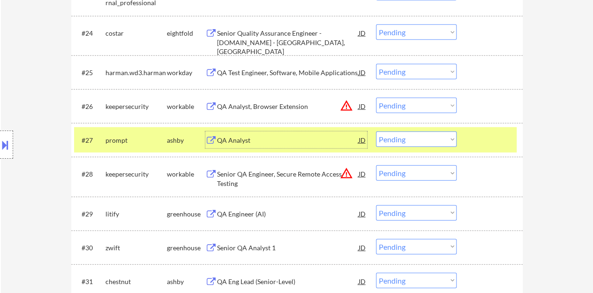
click at [425, 141] on select "Choose an option... Pending Applied Excluded (Questions) Excluded (Expired) Exc…" at bounding box center [416, 138] width 81 height 15
click at [376, 131] on select "Choose an option... Pending Applied Excluded (Questions) Excluded (Expired) Exc…" at bounding box center [416, 138] width 81 height 15
select select ""pending""
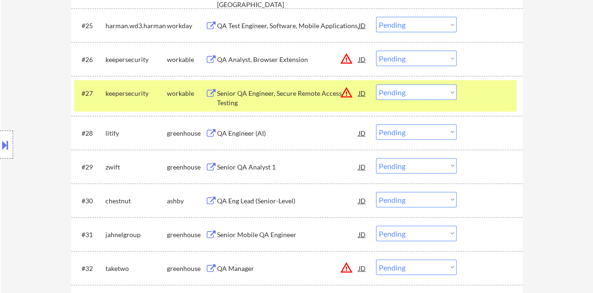
click at [489, 94] on div at bounding box center [490, 92] width 41 height 17
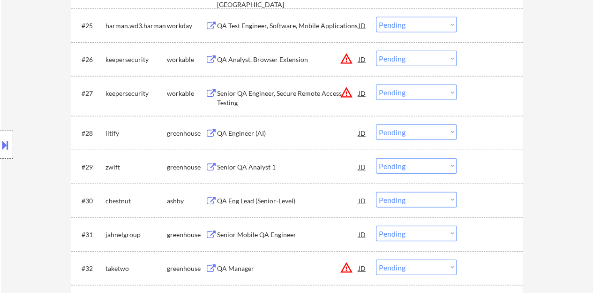
click at [259, 134] on div "QA Engineer (AI)" at bounding box center [288, 132] width 142 height 9
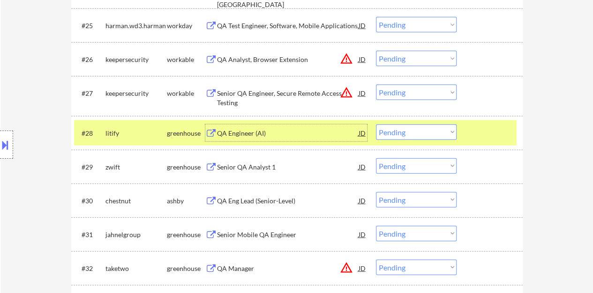
click at [410, 128] on select "Choose an option... Pending Applied Excluded (Questions) Excluded (Expired) Exc…" at bounding box center [416, 131] width 81 height 15
click at [376, 124] on select "Choose an option... Pending Applied Excluded (Questions) Excluded (Expired) Exc…" at bounding box center [416, 131] width 81 height 15
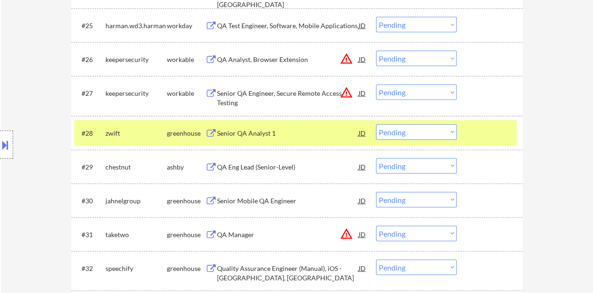
click at [263, 129] on div "Senior QA Analyst 1" at bounding box center [288, 132] width 142 height 9
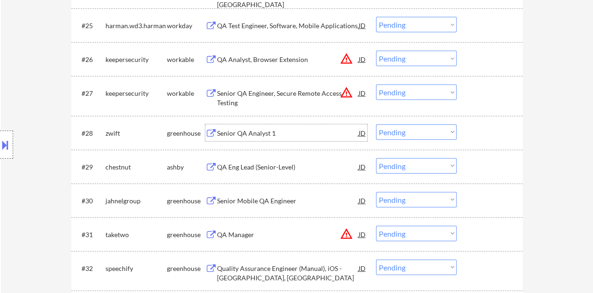
click at [484, 127] on div at bounding box center [490, 132] width 41 height 17
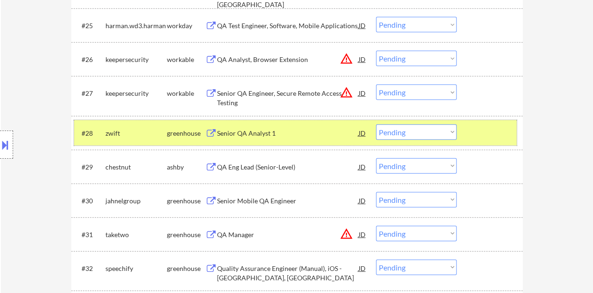
click at [438, 129] on select "Choose an option... Pending Applied Excluded (Questions) Excluded (Expired) Exc…" at bounding box center [416, 131] width 81 height 15
click at [415, 131] on select "Choose an option... Pending Applied Excluded (Questions) Excluded (Expired) Exc…" at bounding box center [416, 131] width 81 height 15
click at [376, 124] on select "Choose an option... Pending Applied Excluded (Questions) Excluded (Expired) Exc…" at bounding box center [416, 131] width 81 height 15
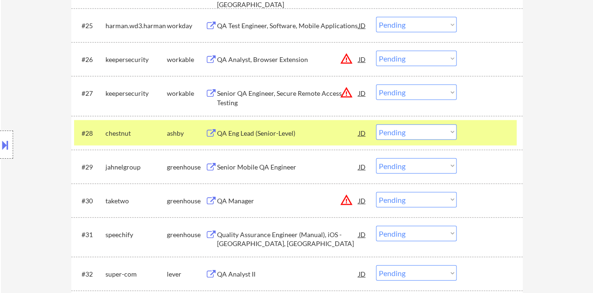
click at [251, 134] on div "QA Eng Lead (Senior-Level)" at bounding box center [288, 132] width 142 height 9
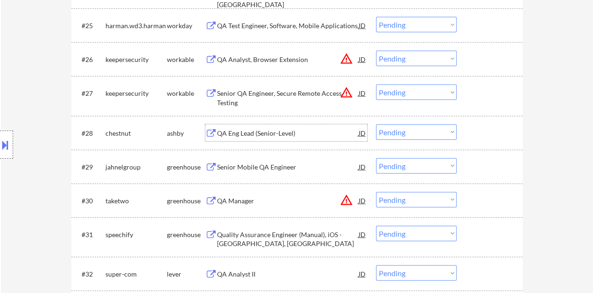
click at [478, 132] on div at bounding box center [490, 132] width 41 height 17
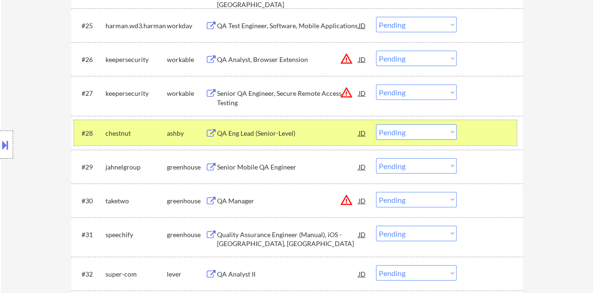
click at [432, 135] on select "Choose an option... Pending Applied Excluded (Questions) Excluded (Expired) Exc…" at bounding box center [416, 131] width 81 height 15
click at [376, 124] on select "Choose an option... Pending Applied Excluded (Questions) Excluded (Expired) Exc…" at bounding box center [416, 131] width 81 height 15
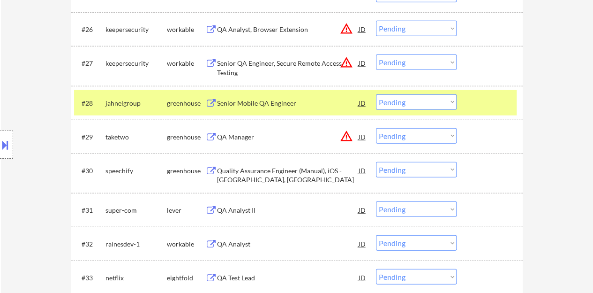
scroll to position [1219, 0]
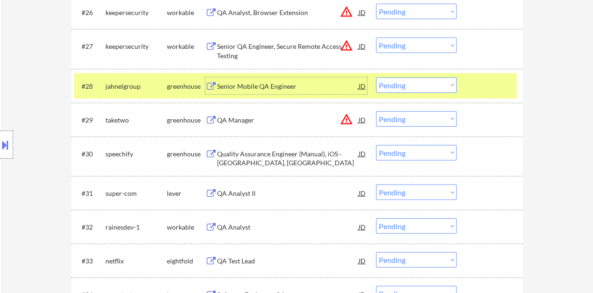
click at [267, 91] on div "Senior Mobile QA Engineer" at bounding box center [288, 85] width 142 height 17
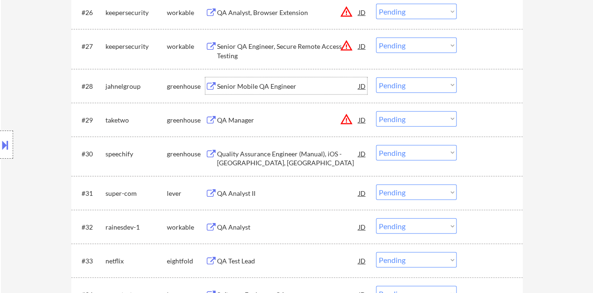
click at [510, 87] on div at bounding box center [490, 85] width 41 height 17
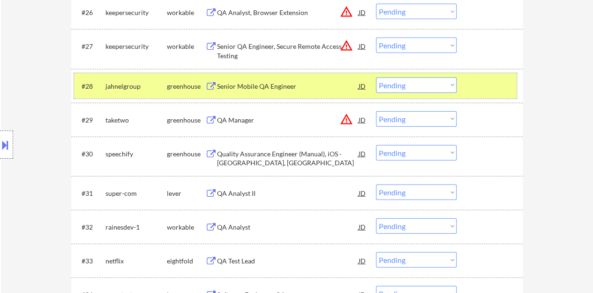
click at [437, 87] on select "Choose an option... Pending Applied Excluded (Questions) Excluded (Expired) Exc…" at bounding box center [416, 84] width 81 height 15
click at [400, 81] on select "Choose an option... Pending Applied Excluded (Questions) Excluded (Expired) Exc…" at bounding box center [416, 84] width 81 height 15
click at [376, 77] on select "Choose an option... Pending Applied Excluded (Questions) Excluded (Expired) Exc…" at bounding box center [416, 84] width 81 height 15
select select ""pending""
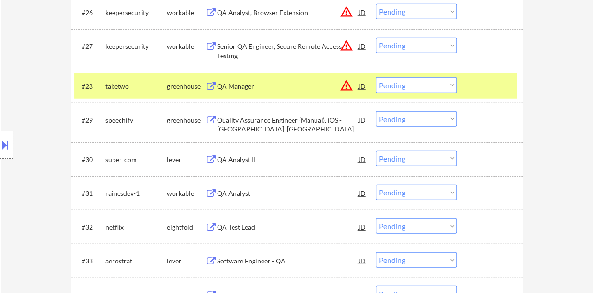
scroll to position [1266, 0]
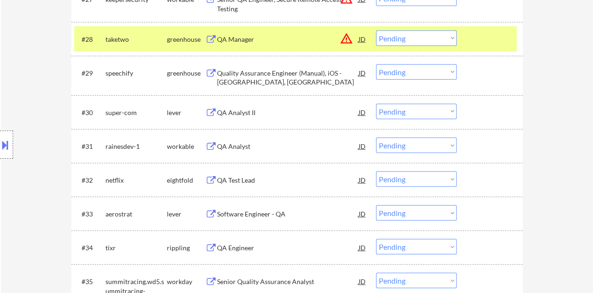
click at [244, 114] on div "QA Analyst II" at bounding box center [288, 112] width 142 height 9
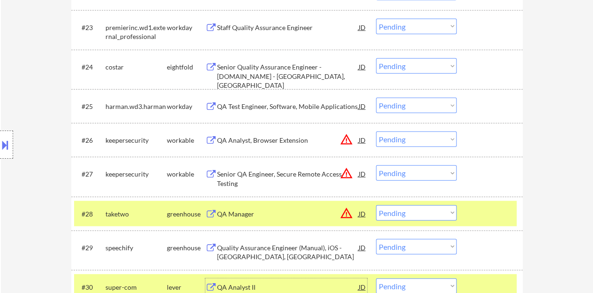
scroll to position [1125, 0]
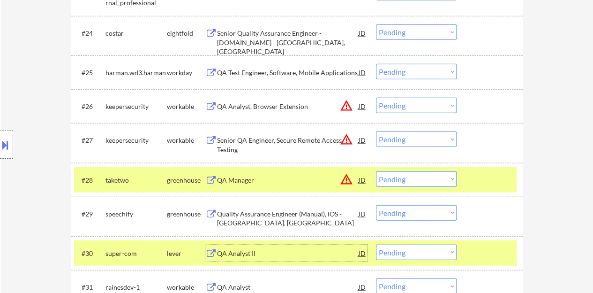
click at [480, 176] on div at bounding box center [490, 179] width 41 height 17
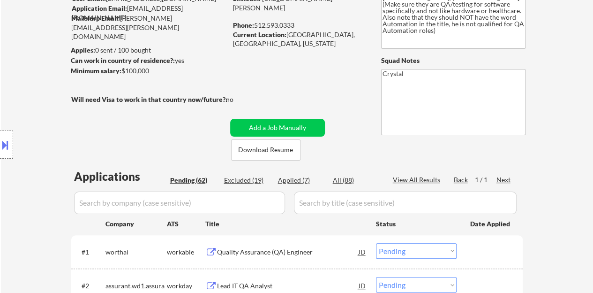
scroll to position [47, 0]
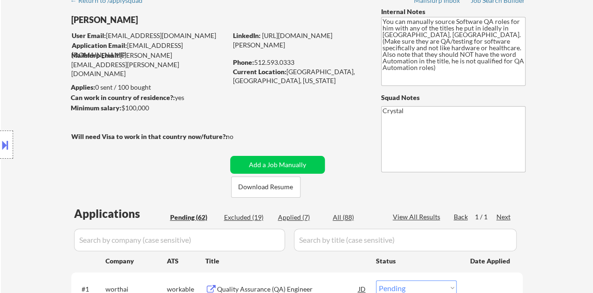
click at [233, 43] on link "[URL][DOMAIN_NAME][PERSON_NAME]" at bounding box center [282, 39] width 99 height 17
copy link "[URL][DOMAIN_NAME][PERSON_NAME]"
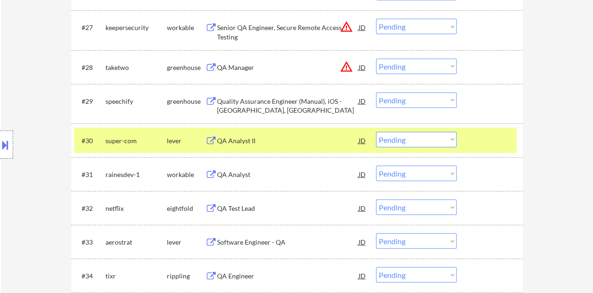
scroll to position [1266, 0]
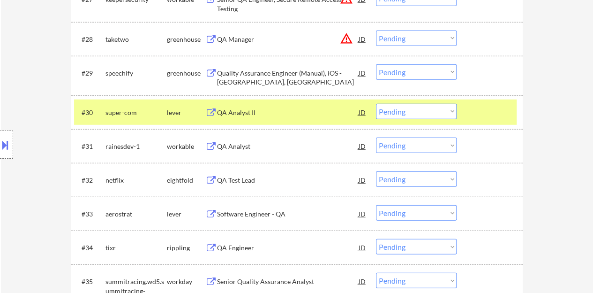
click at [423, 114] on select "Choose an option... Pending Applied Excluded (Questions) Excluded (Expired) Exc…" at bounding box center [416, 111] width 81 height 15
click at [376, 104] on select "Choose an option... Pending Applied Excluded (Questions) Excluded (Expired) Exc…" at bounding box center [416, 111] width 81 height 15
select select ""pending""
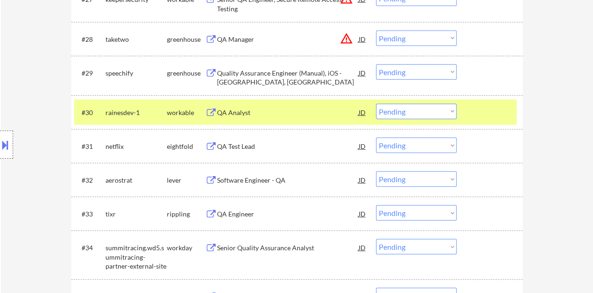
click at [481, 114] on div at bounding box center [490, 112] width 41 height 17
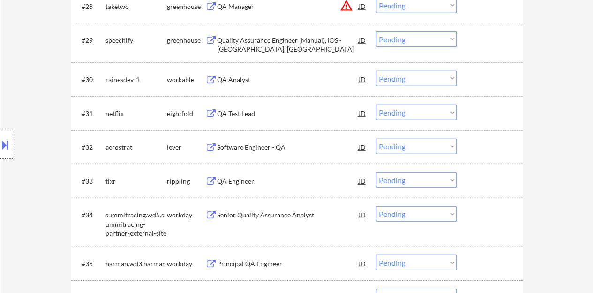
scroll to position [1313, 0]
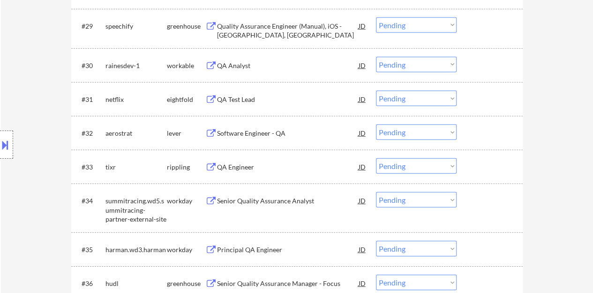
click at [266, 133] on div "Software Engineer - QA" at bounding box center [288, 132] width 142 height 9
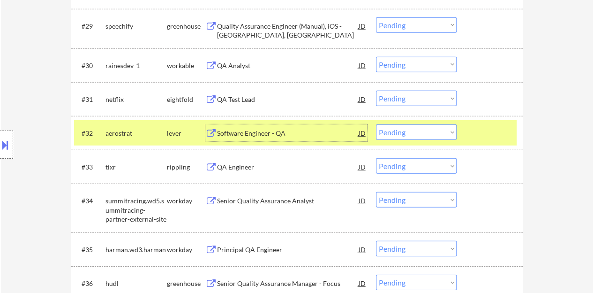
click at [389, 135] on select "Choose an option... Pending Applied Excluded (Questions) Excluded (Expired) Exc…" at bounding box center [416, 131] width 81 height 15
click at [376, 124] on select "Choose an option... Pending Applied Excluded (Questions) Excluded (Expired) Exc…" at bounding box center [416, 131] width 81 height 15
select select ""pending""
